Goal: Book appointment/travel/reservation

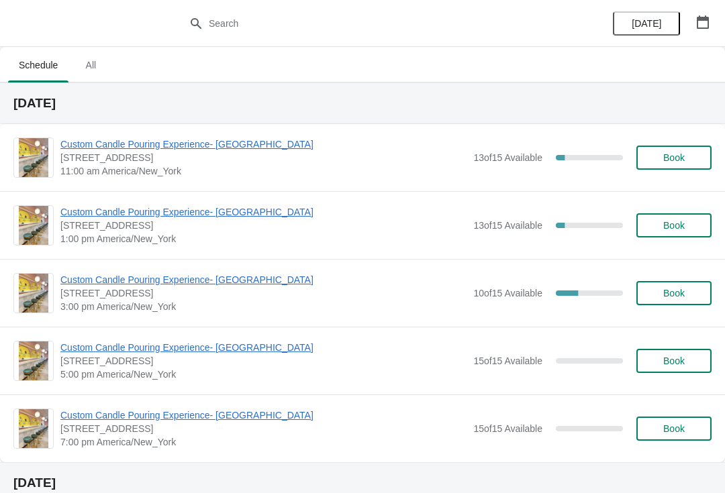
click at [234, 286] on span "Custom Candle Pouring Experience- [GEOGRAPHIC_DATA]" at bounding box center [263, 279] width 406 height 13
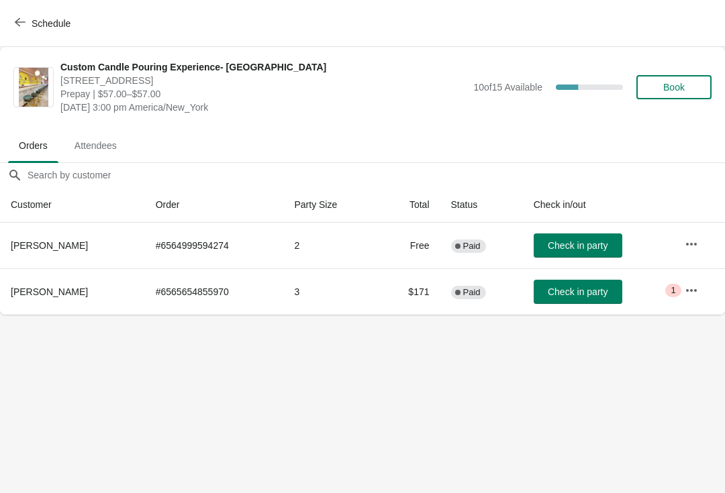
click at [664, 87] on span "Book" at bounding box center [673, 87] width 21 height 11
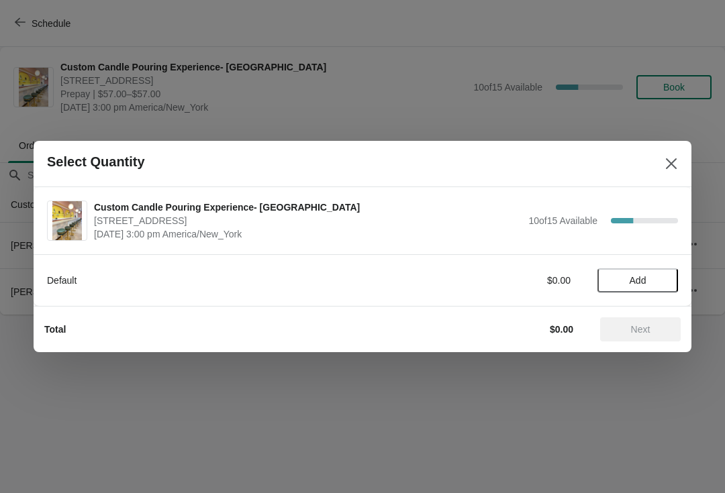
click at [622, 285] on span "Add" at bounding box center [637, 280] width 56 height 11
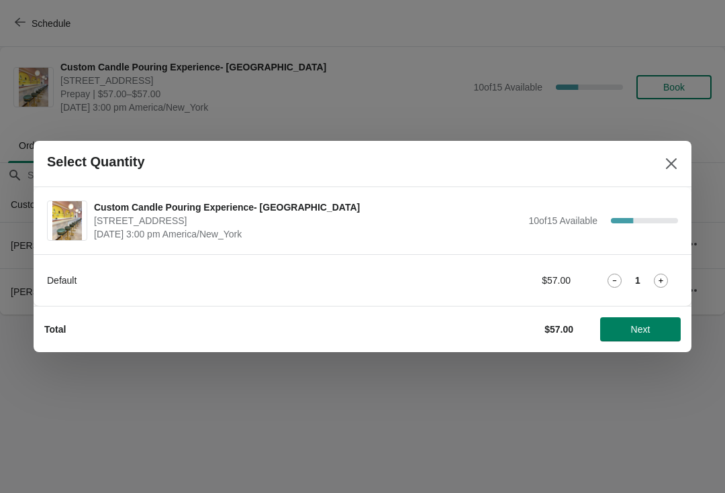
click at [661, 275] on icon at bounding box center [661, 281] width 14 height 14
click at [665, 274] on icon at bounding box center [661, 281] width 14 height 14
click at [622, 326] on span "Next" at bounding box center [640, 329] width 59 height 11
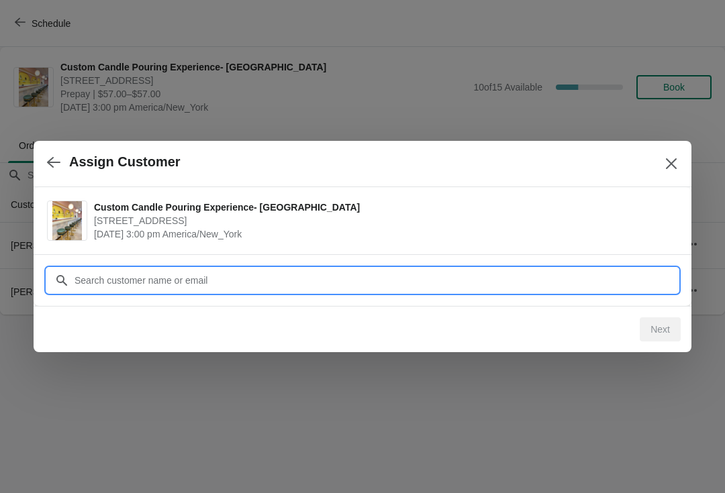
click at [99, 277] on input "Customer" at bounding box center [376, 280] width 604 height 24
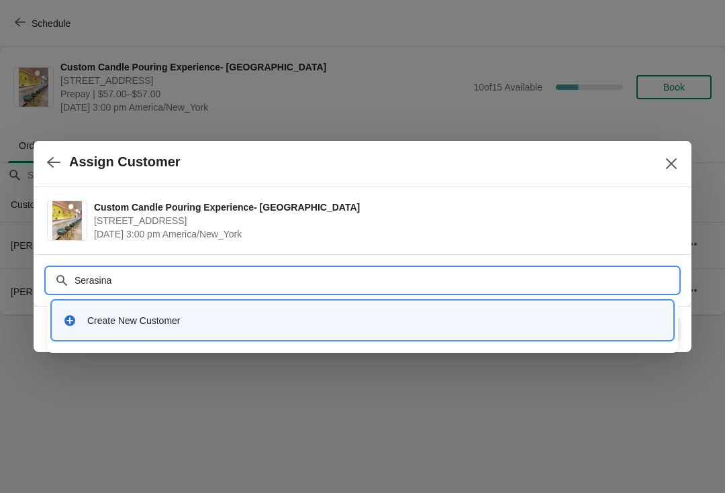
type input "Serasinah"
click at [93, 285] on input "Serasinah" at bounding box center [376, 280] width 604 height 24
click at [90, 283] on input "Serasinah" at bounding box center [376, 280] width 604 height 24
click at [74, 316] on icon at bounding box center [69, 320] width 13 height 13
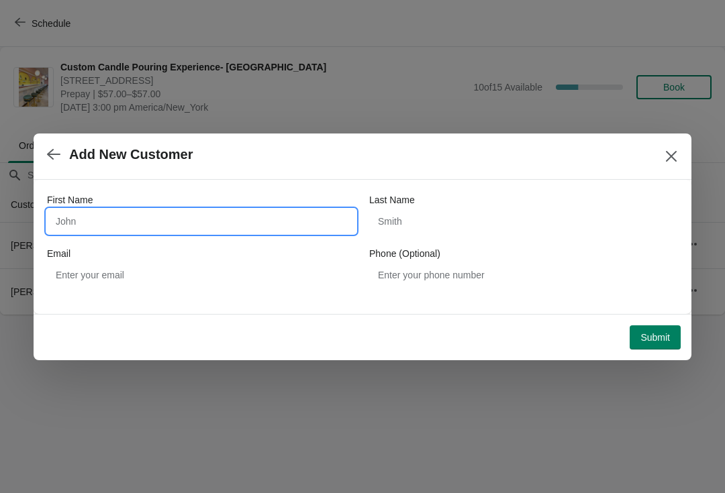
click at [75, 215] on input "First Name" at bounding box center [201, 221] width 309 height 24
click at [66, 217] on input "First Name" at bounding box center [201, 221] width 309 height 24
paste input "Serasinah"
type input "Serasinah"
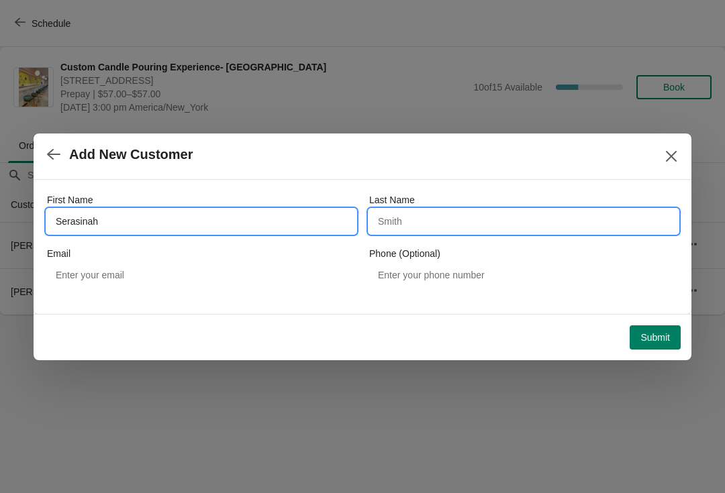
click at [385, 221] on input "Last Name" at bounding box center [523, 221] width 309 height 24
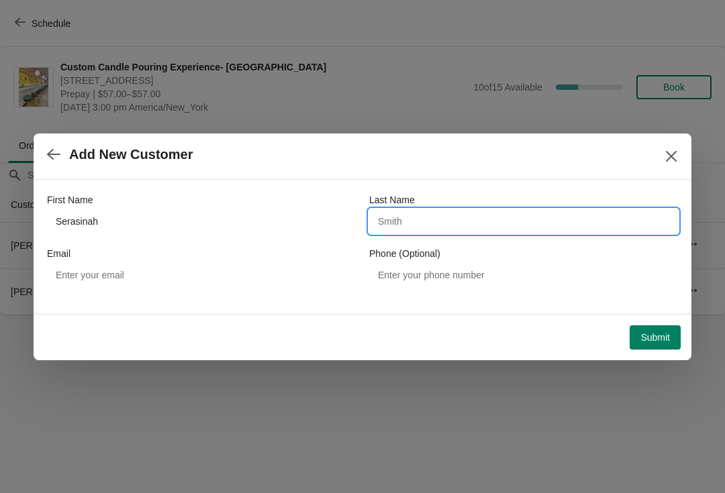
type input "N"
type input "[PERSON_NAME]"
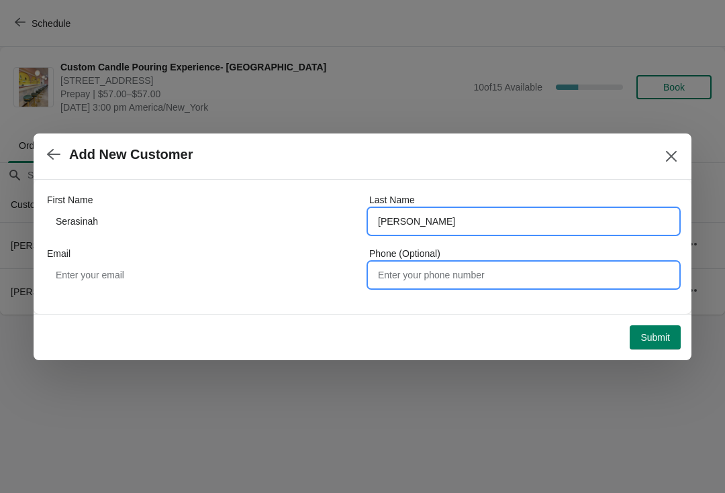
click at [389, 274] on input "Phone (Optional)" at bounding box center [523, 275] width 309 height 24
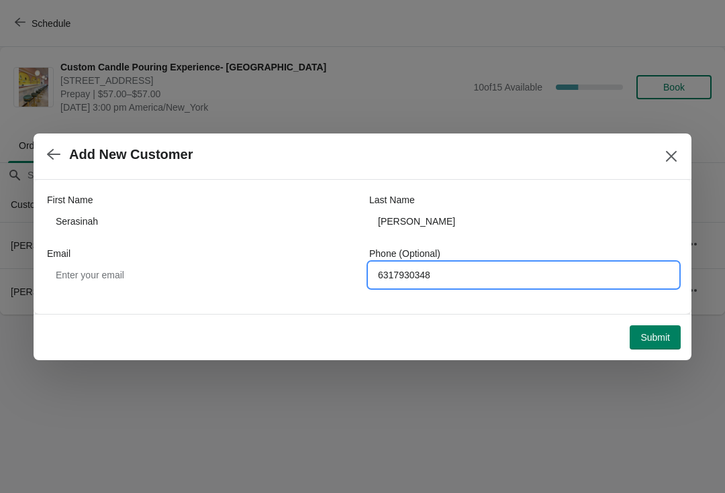
type input "6317930348"
click at [637, 336] on button "Submit" at bounding box center [655, 338] width 51 height 24
click at [448, 270] on input "6317930348" at bounding box center [523, 275] width 309 height 24
click at [113, 95] on div at bounding box center [362, 246] width 725 height 493
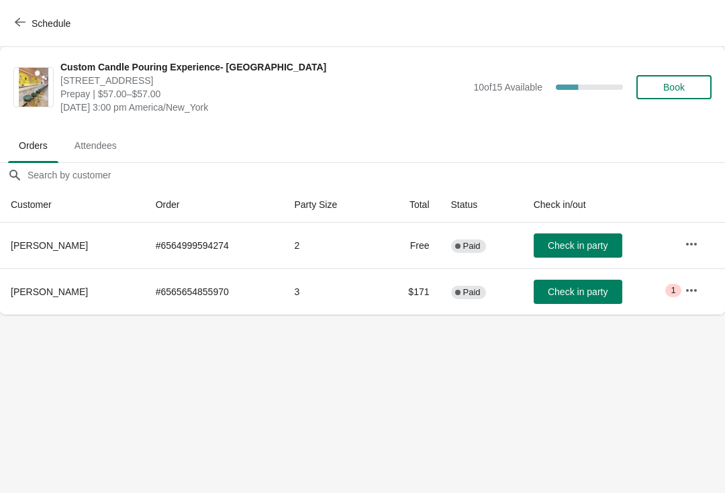
click at [660, 90] on span "Book" at bounding box center [673, 87] width 51 height 11
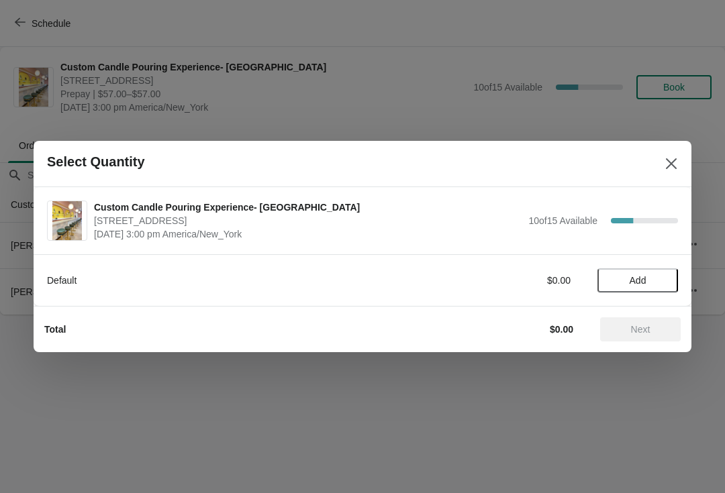
click at [628, 269] on button "Add" at bounding box center [637, 280] width 81 height 24
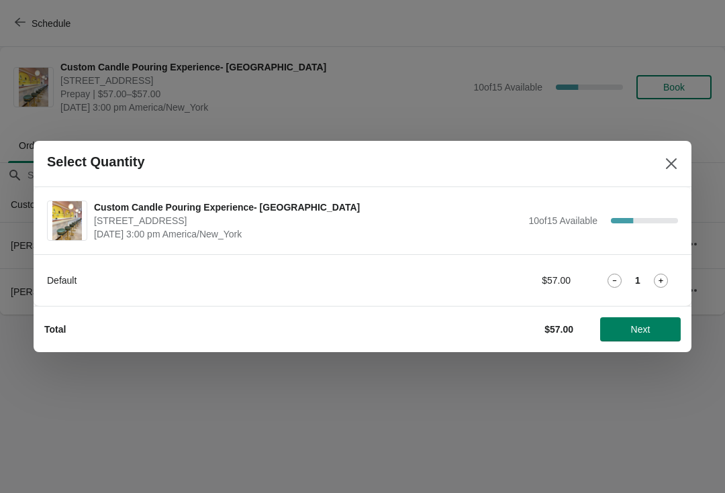
click at [627, 277] on div "1" at bounding box center [637, 281] width 81 height 14
click at [658, 283] on icon at bounding box center [661, 281] width 14 height 14
click at [654, 279] on icon at bounding box center [661, 281] width 14 height 14
click at [633, 328] on span "Next" at bounding box center [640, 329] width 19 height 11
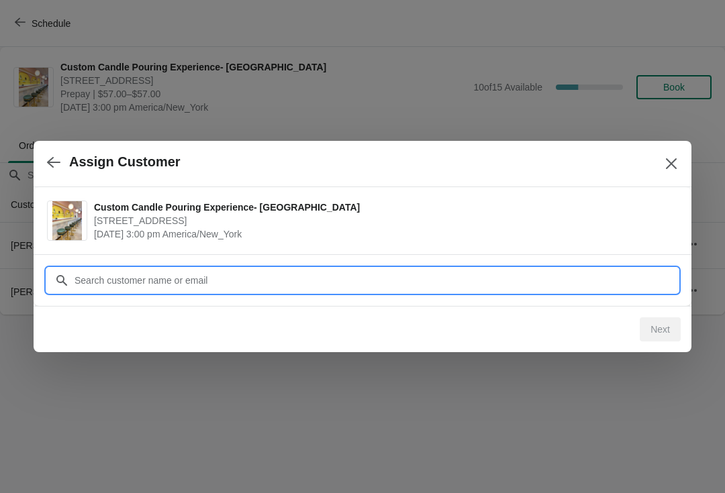
click at [95, 277] on input "Customer" at bounding box center [376, 280] width 604 height 24
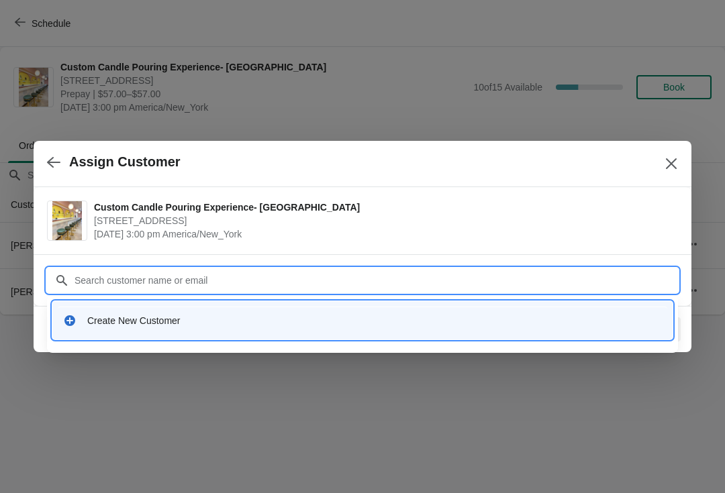
type input "S"
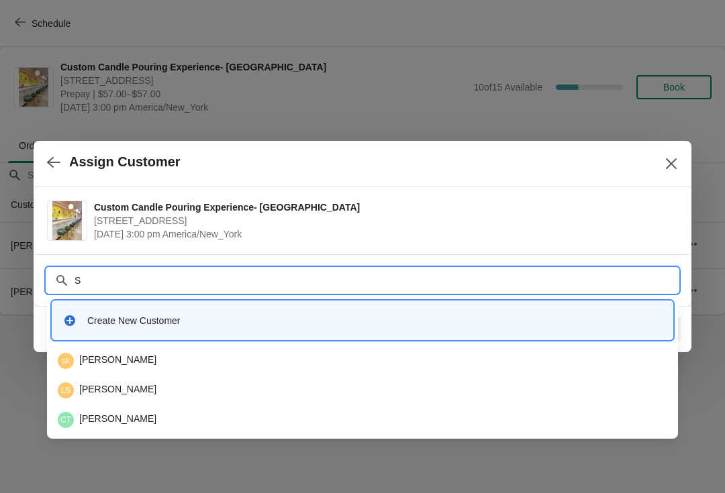
click at [75, 325] on icon at bounding box center [69, 320] width 13 height 13
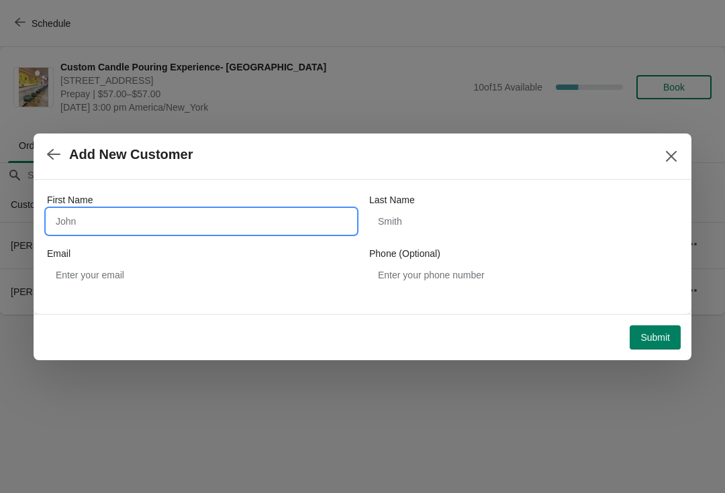
click at [81, 226] on input "First Name" at bounding box center [201, 221] width 309 height 24
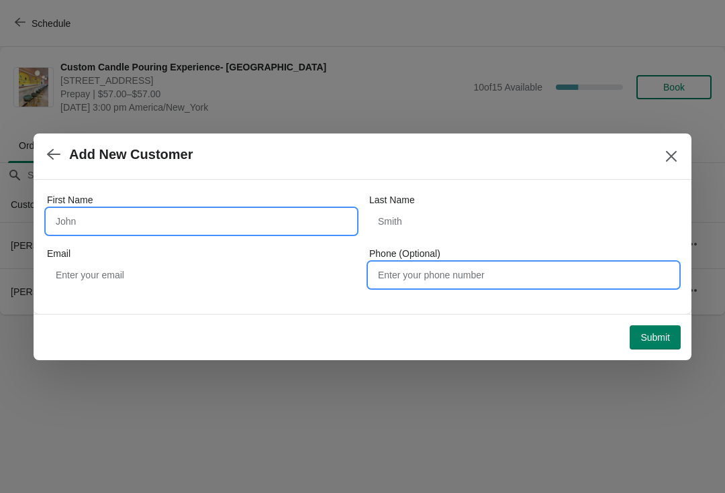
click at [401, 272] on input "Phone (Optional)" at bounding box center [523, 275] width 309 height 24
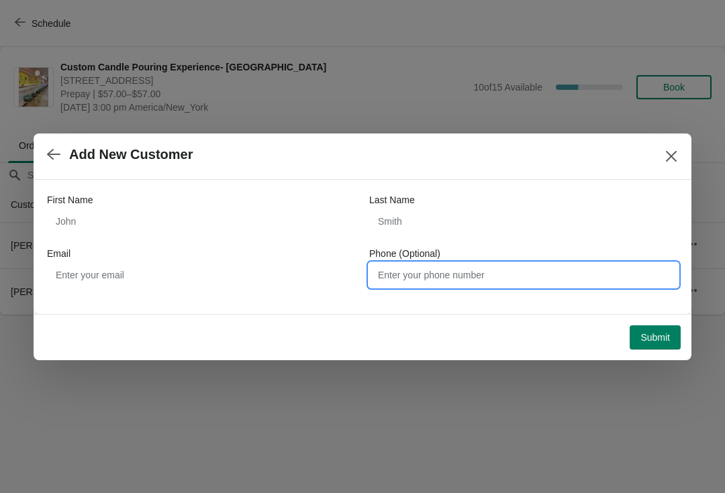
click at [69, 205] on label "First Name" at bounding box center [70, 199] width 46 height 13
click at [69, 209] on input "First Name" at bounding box center [201, 221] width 309 height 24
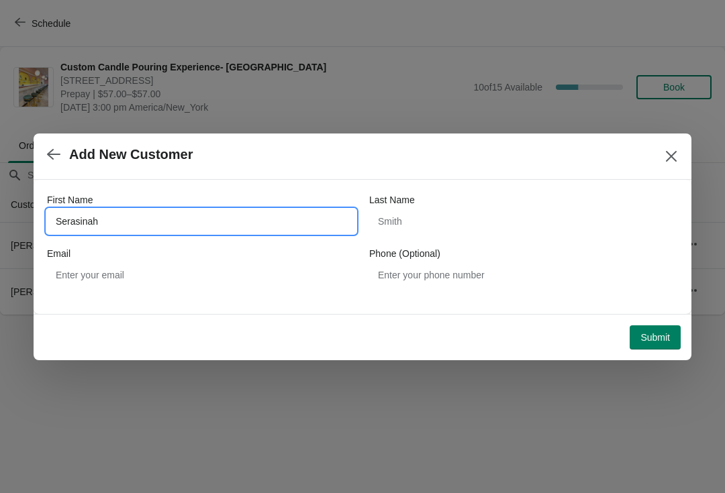
type input "Serasinah"
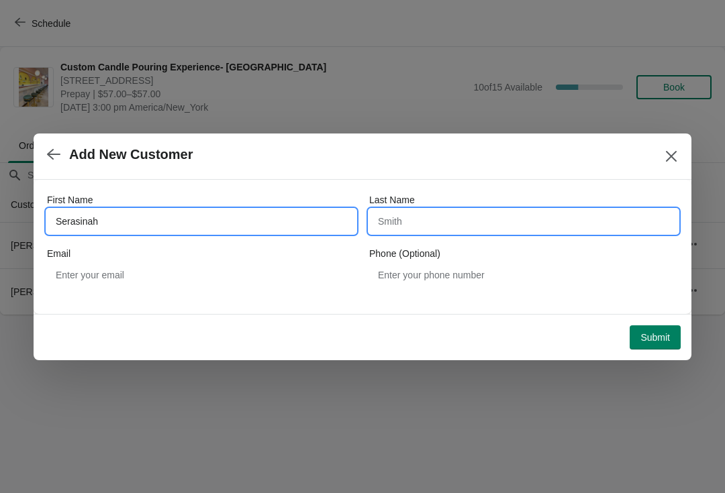
click at [394, 218] on input "Last Name" at bounding box center [523, 221] width 309 height 24
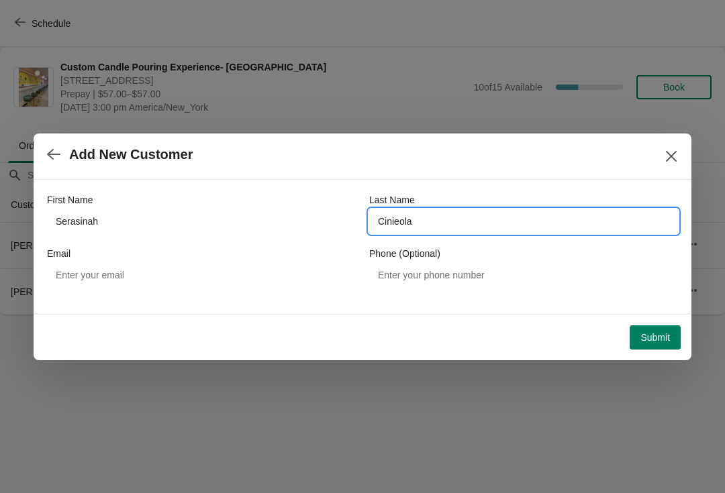
type input "Cinieola"
click at [640, 332] on span "Submit" at bounding box center [655, 337] width 30 height 11
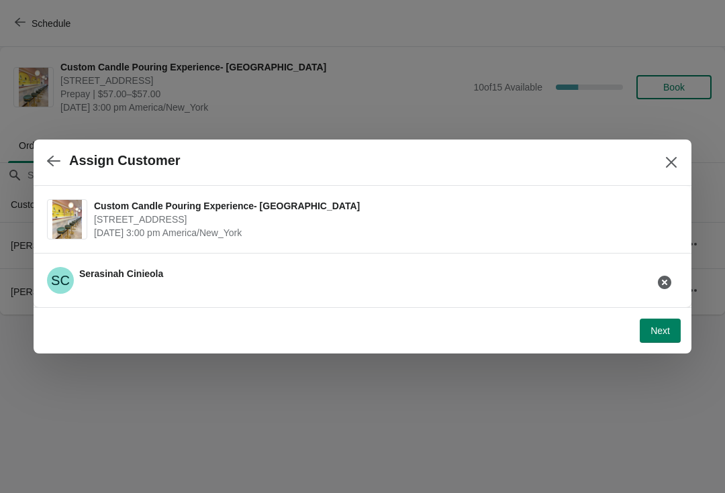
click at [660, 324] on button "Next" at bounding box center [660, 331] width 41 height 24
select select "Friend"
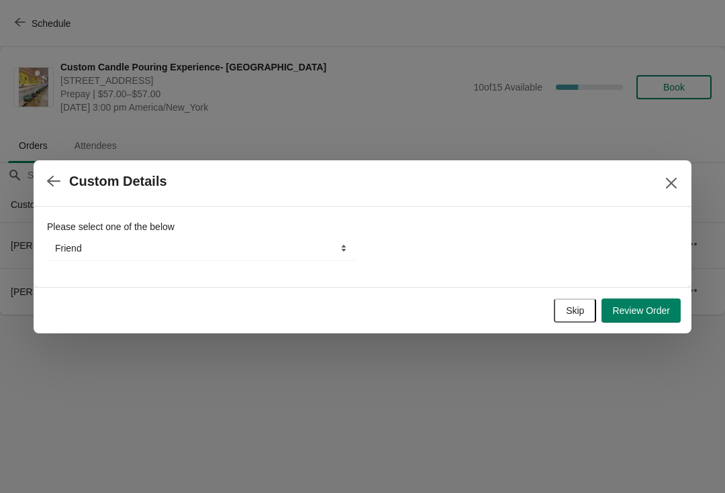
click at [570, 307] on span "Skip" at bounding box center [575, 310] width 18 height 11
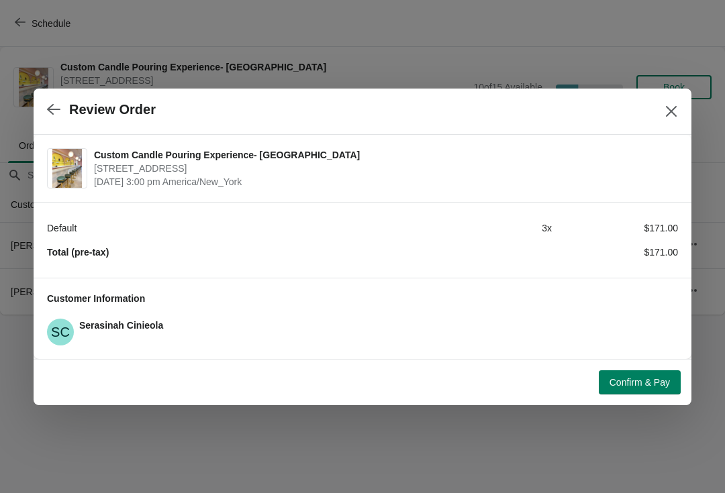
click at [618, 379] on span "Confirm & Pay" at bounding box center [639, 382] width 60 height 11
